Goal: Task Accomplishment & Management: Manage account settings

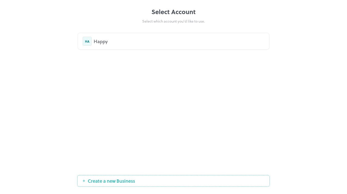
click at [97, 42] on div "Happy" at bounding box center [179, 41] width 171 height 7
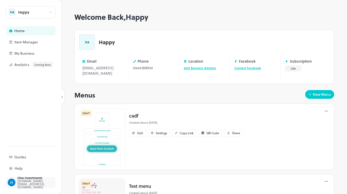
click at [32, 181] on div "[DOMAIN_NAME][EMAIL_ADDRESS][DOMAIN_NAME]" at bounding box center [41, 183] width 48 height 9
click at [28, 179] on div "Hive Investments" at bounding box center [41, 177] width 48 height 3
click at [38, 55] on div "My Business" at bounding box center [39, 54] width 51 height 4
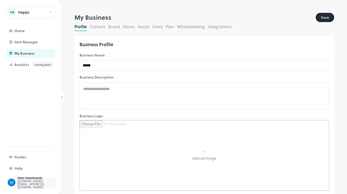
click at [16, 187] on div "Hive Investments hiveinvestments.team@gmail.com" at bounding box center [30, 182] width 49 height 11
click at [32, 183] on div "[DOMAIN_NAME][EMAIL_ADDRESS][DOMAIN_NAME]" at bounding box center [41, 183] width 48 height 9
